Goal: Task Accomplishment & Management: Use online tool/utility

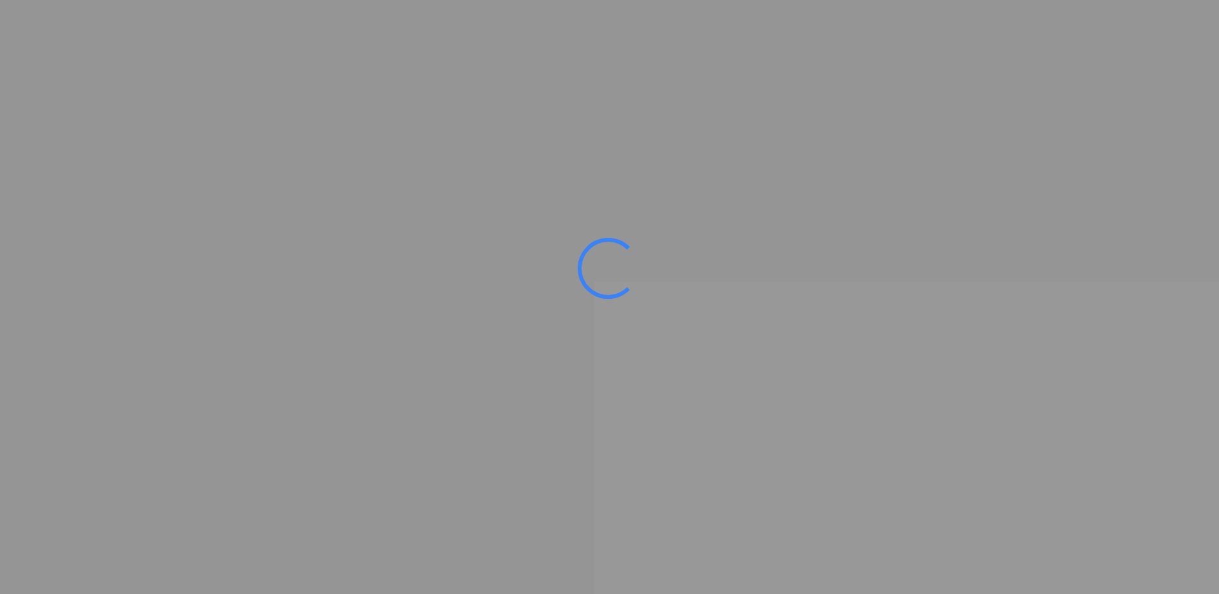
click at [437, 343] on div at bounding box center [609, 297] width 1219 height 594
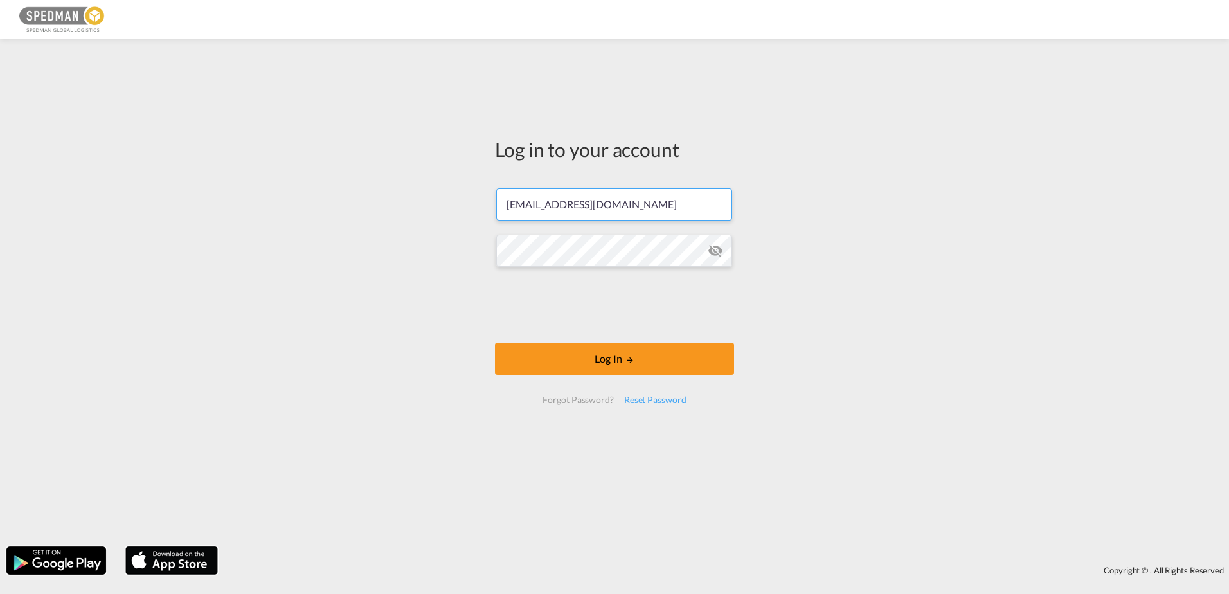
drag, startPoint x: 544, startPoint y: 208, endPoint x: 427, endPoint y: 200, distance: 116.6
click at [427, 200] on div "Log in to your account [EMAIL_ADDRESS][DOMAIN_NAME] Log In Forgot Password? Res…" at bounding box center [614, 292] width 1229 height 495
type input "[EMAIL_ADDRESS][DOMAIN_NAME]"
click at [852, 296] on div "Log in to your account [EMAIL_ADDRESS][DOMAIN_NAME] Log In Forgot Password? Res…" at bounding box center [614, 292] width 1229 height 495
click at [621, 360] on button "Log In" at bounding box center [614, 359] width 239 height 32
